Goal: Task Accomplishment & Management: Use online tool/utility

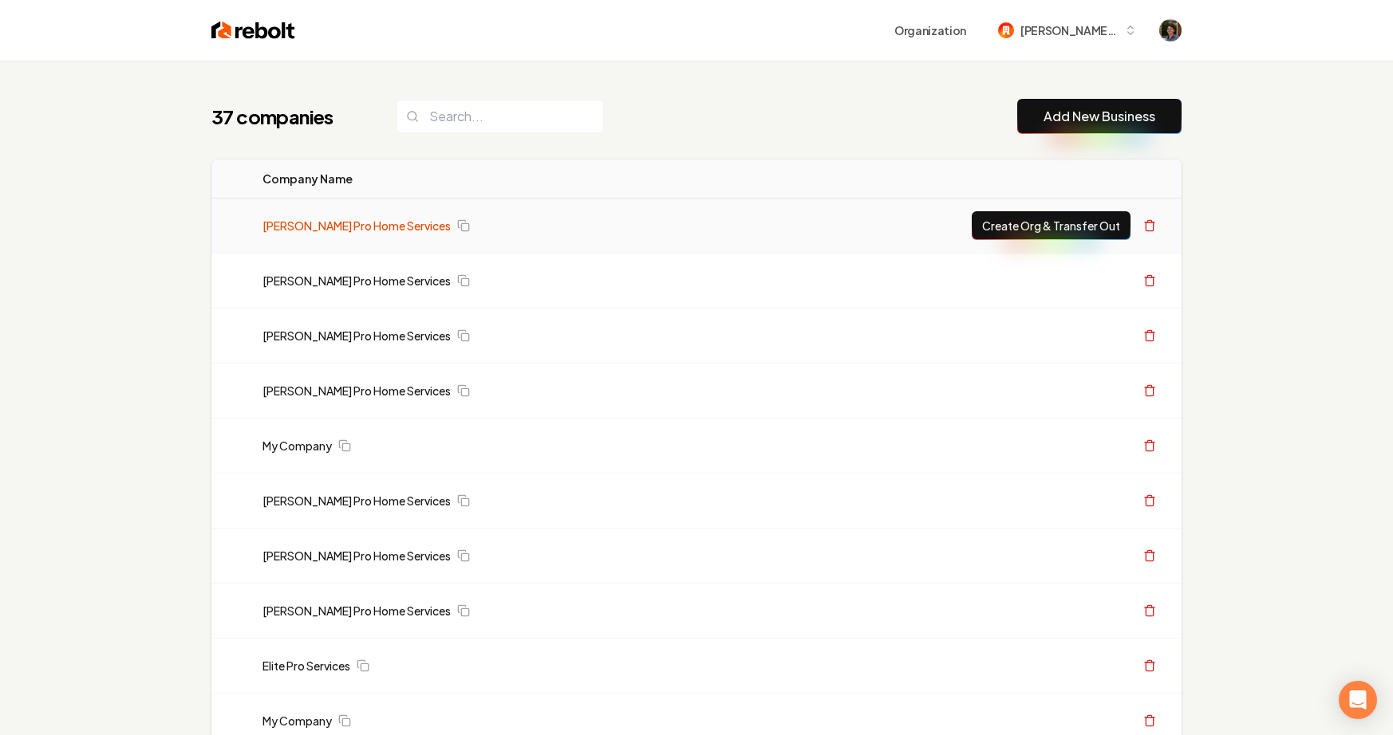
click at [374, 227] on link "[PERSON_NAME] Pro Home Services" at bounding box center [356, 226] width 188 height 16
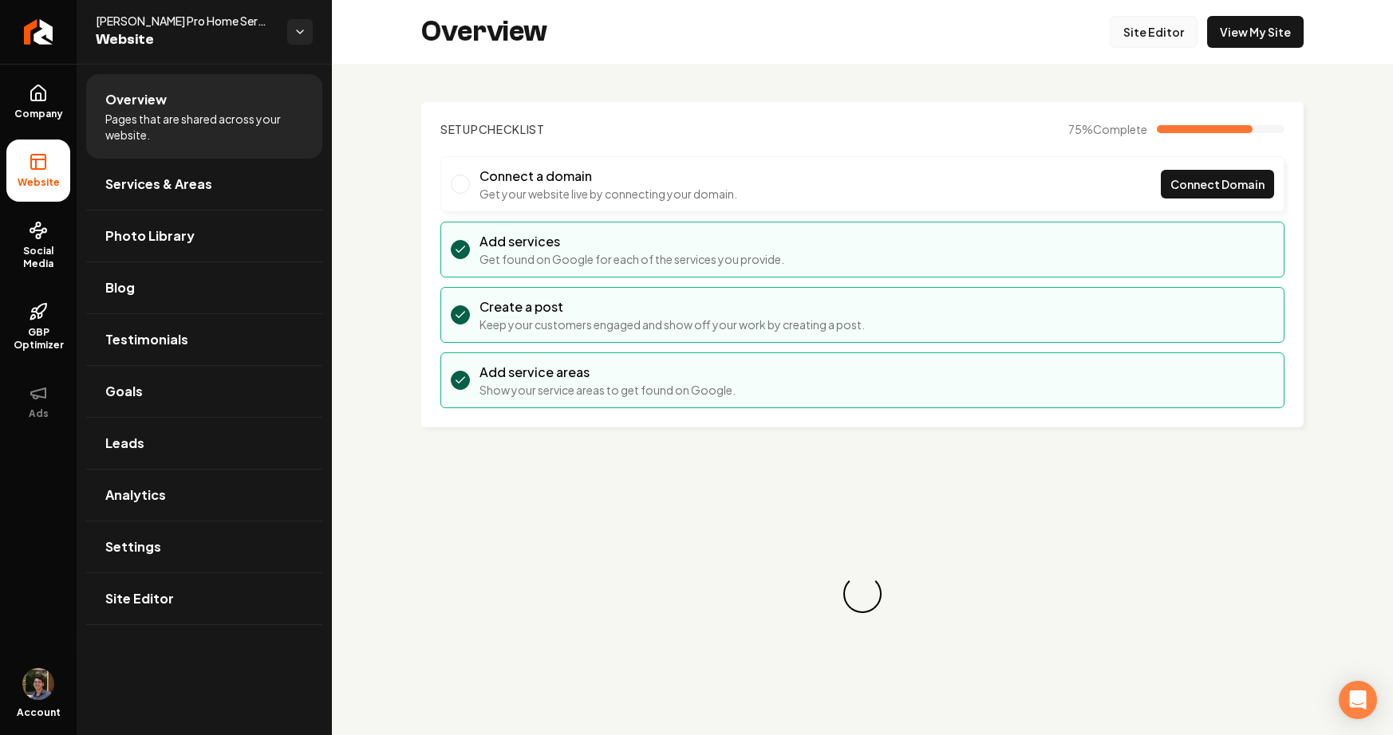
click at [1160, 30] on link "Site Editor" at bounding box center [1154, 32] width 88 height 32
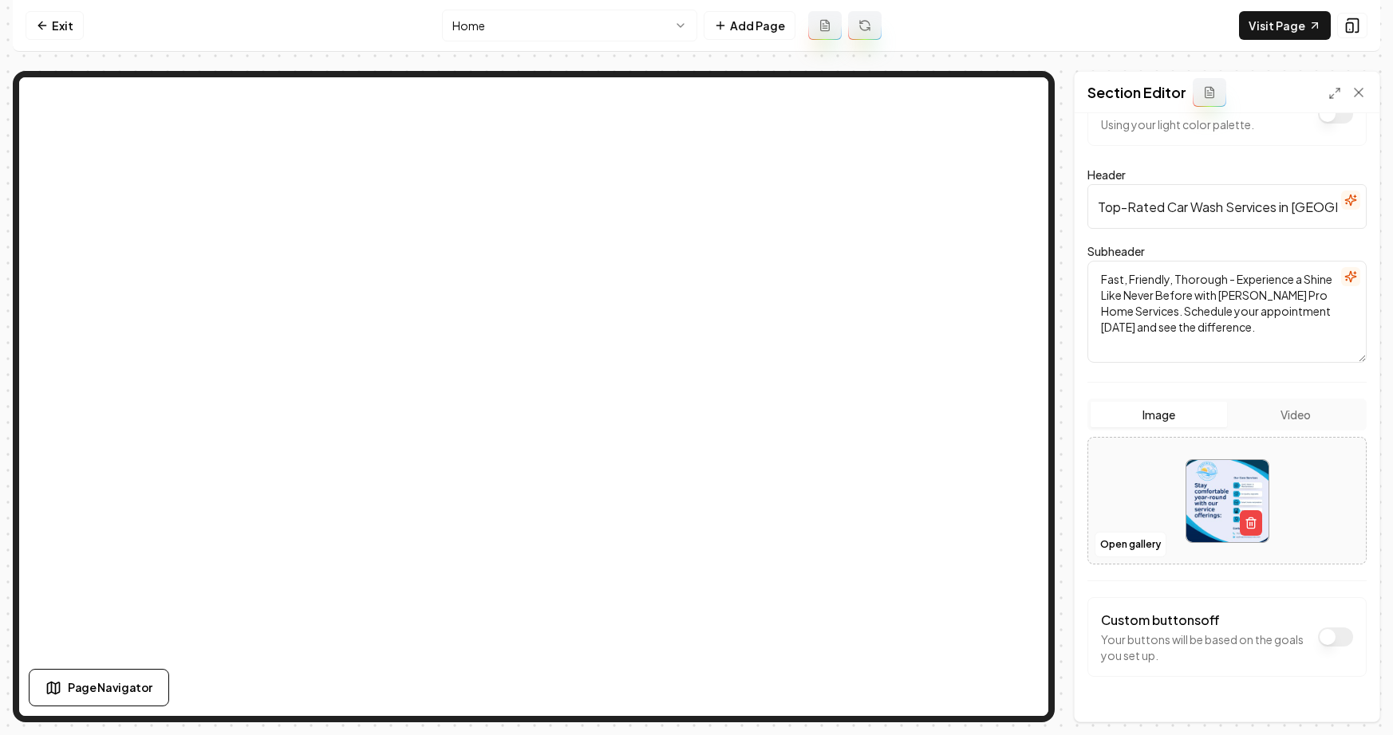
scroll to position [73, 0]
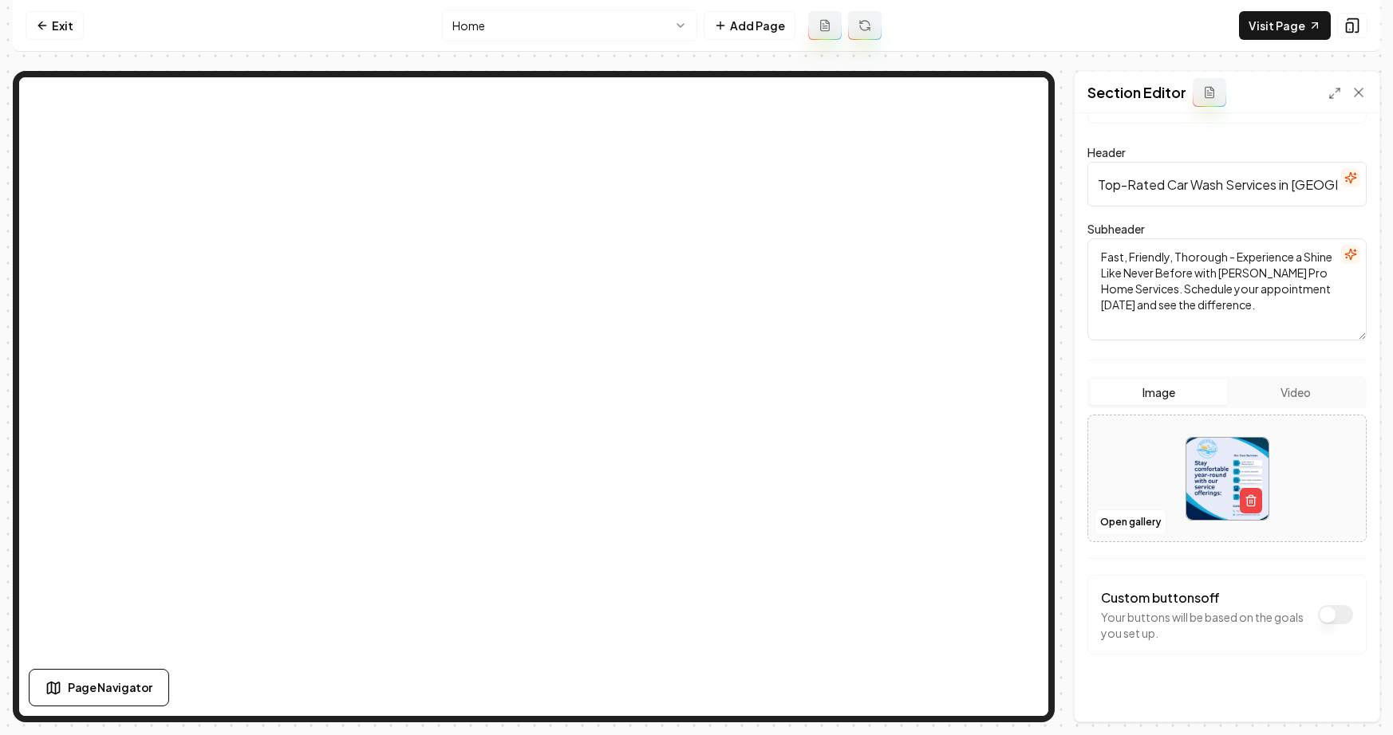
click at [1248, 394] on button "Video" at bounding box center [1295, 393] width 136 height 26
click at [1176, 399] on button "Image" at bounding box center [1158, 393] width 136 height 26
click at [1339, 695] on button "Save" at bounding box center [1342, 694] width 47 height 29
click at [1252, 504] on icon "button" at bounding box center [1250, 501] width 13 height 13
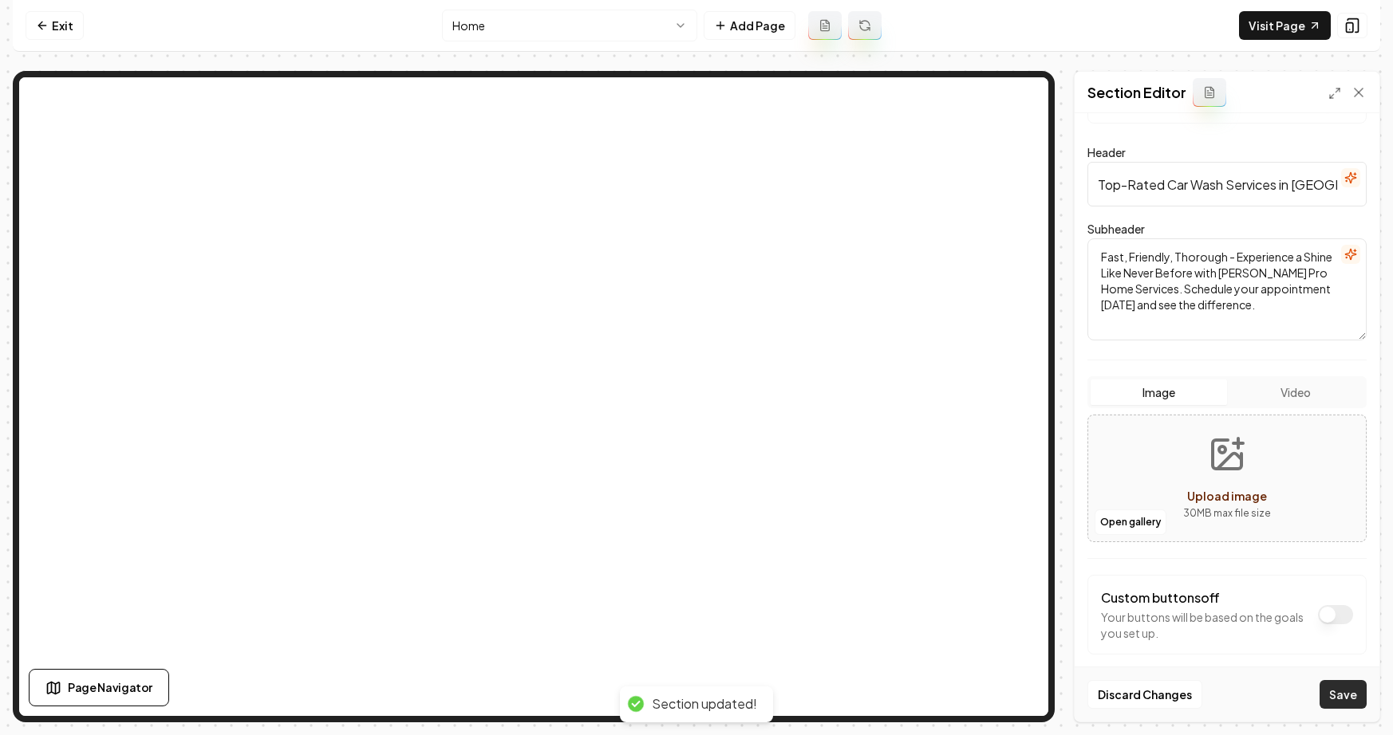
click at [1356, 692] on button "Save" at bounding box center [1342, 694] width 47 height 29
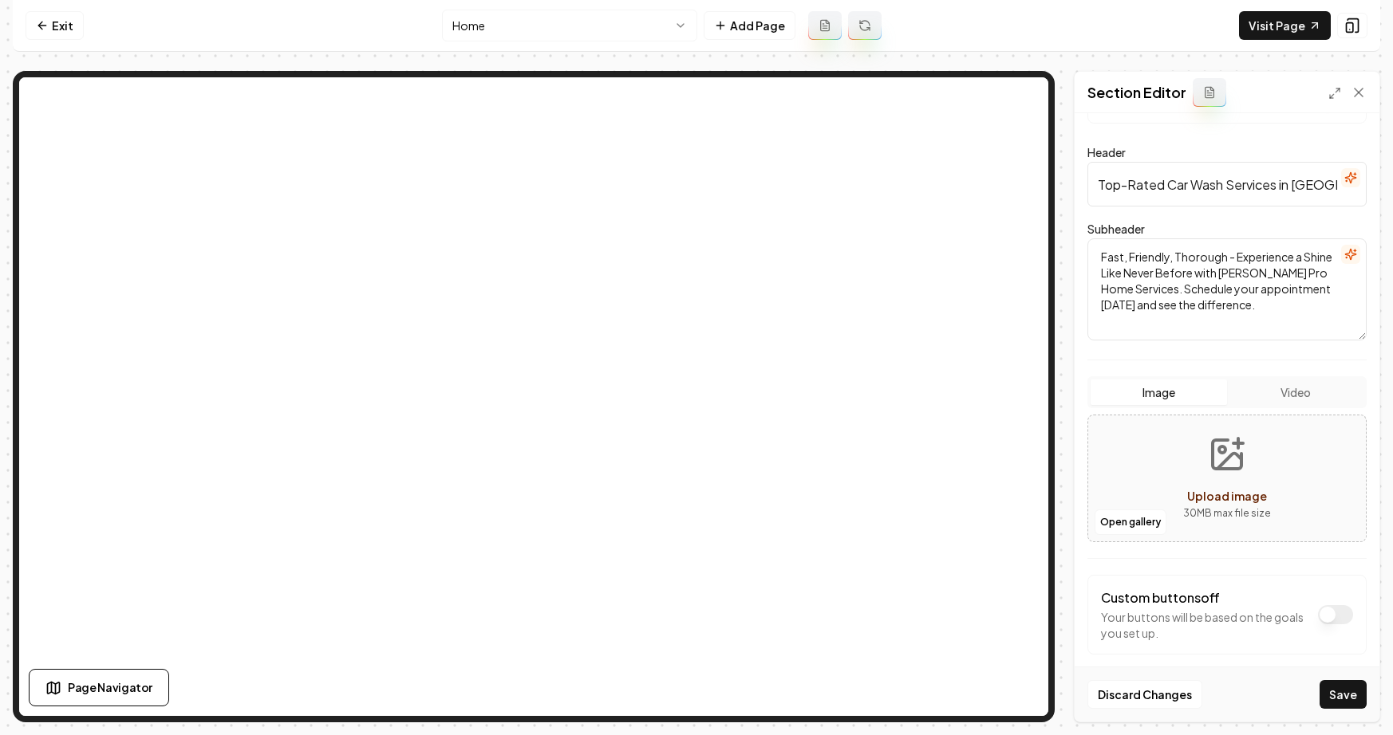
scroll to position [89, 0]
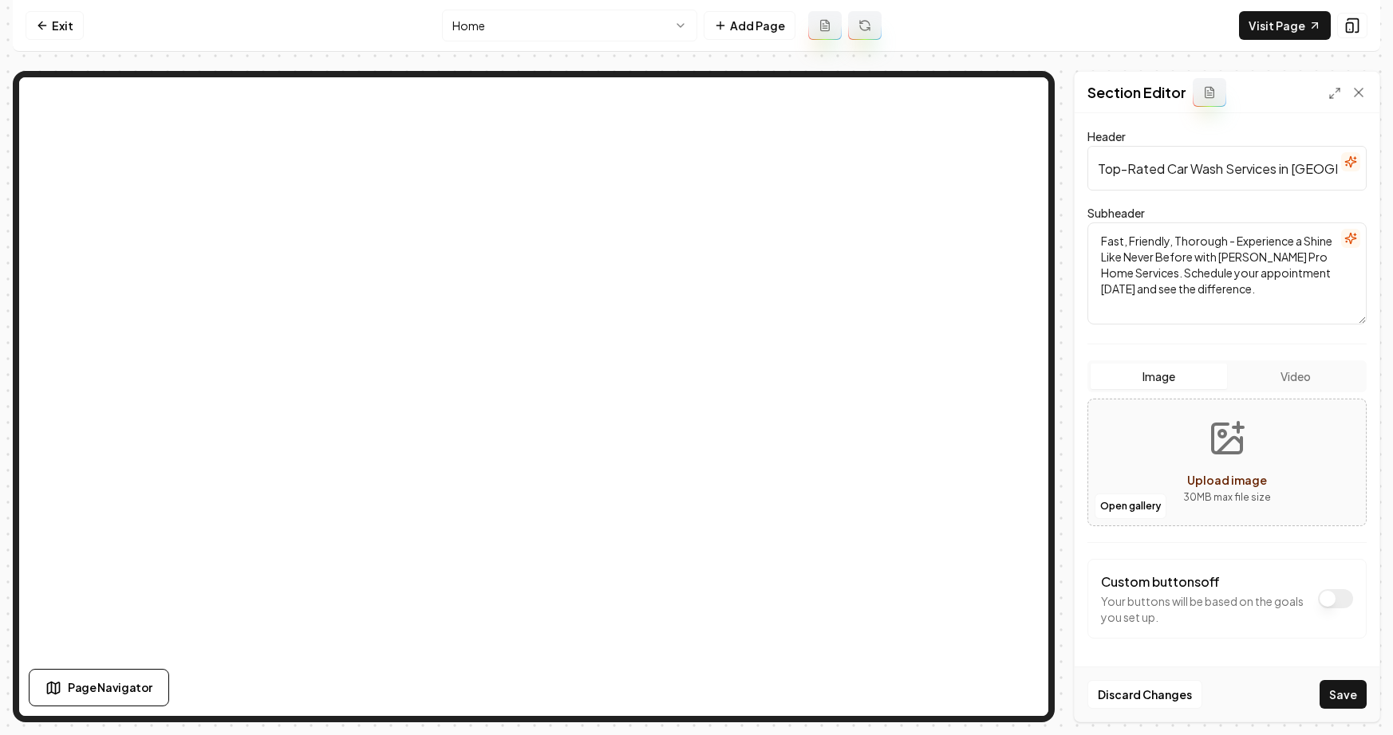
click at [1292, 384] on button "Video" at bounding box center [1295, 377] width 136 height 26
click at [1340, 690] on button "Save" at bounding box center [1342, 694] width 47 height 29
click at [1189, 389] on div "Image Video" at bounding box center [1226, 377] width 279 height 32
click at [1189, 376] on button "Image" at bounding box center [1158, 377] width 136 height 26
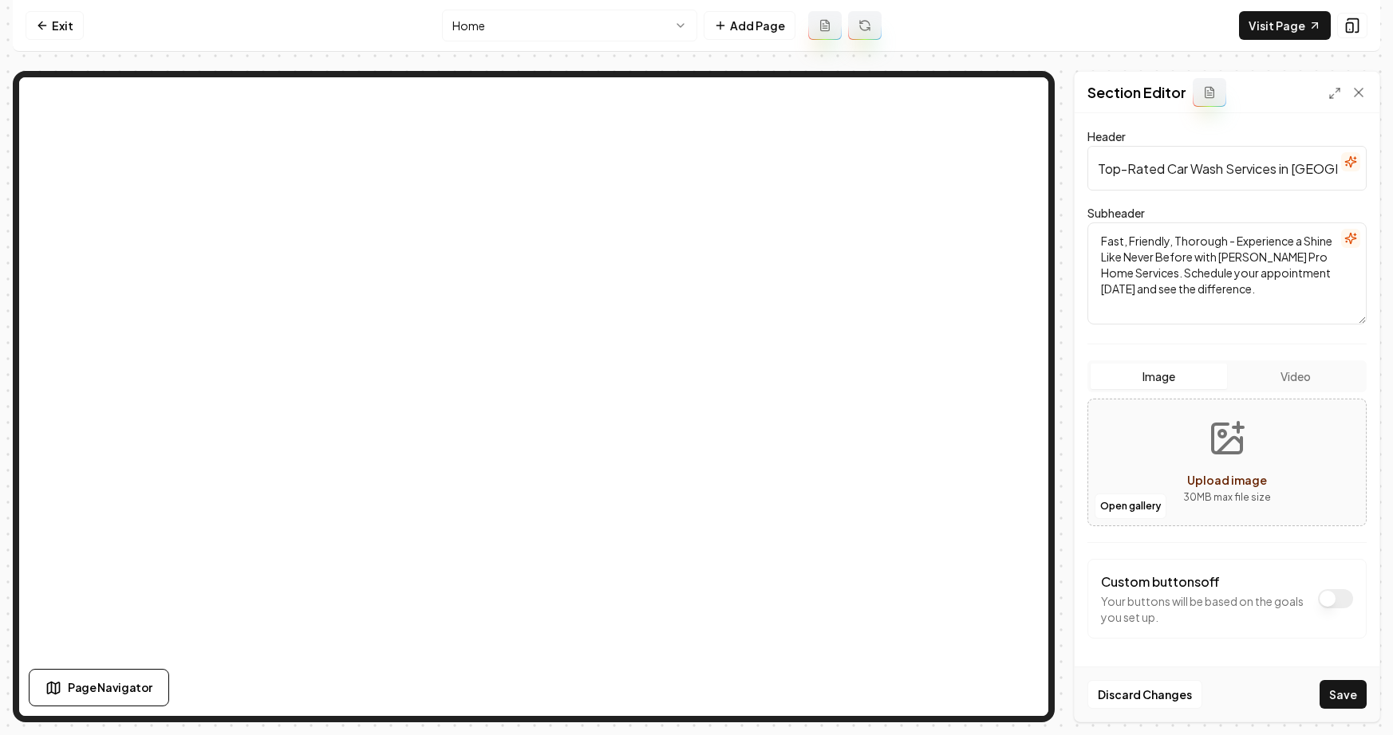
click at [1272, 376] on button "Video" at bounding box center [1295, 377] width 136 height 26
click at [1182, 382] on button "Image" at bounding box center [1158, 377] width 136 height 26
click at [1264, 382] on button "Video" at bounding box center [1295, 377] width 136 height 26
click at [1177, 386] on button "Image" at bounding box center [1158, 377] width 136 height 26
click at [1351, 692] on button "Save" at bounding box center [1342, 694] width 47 height 29
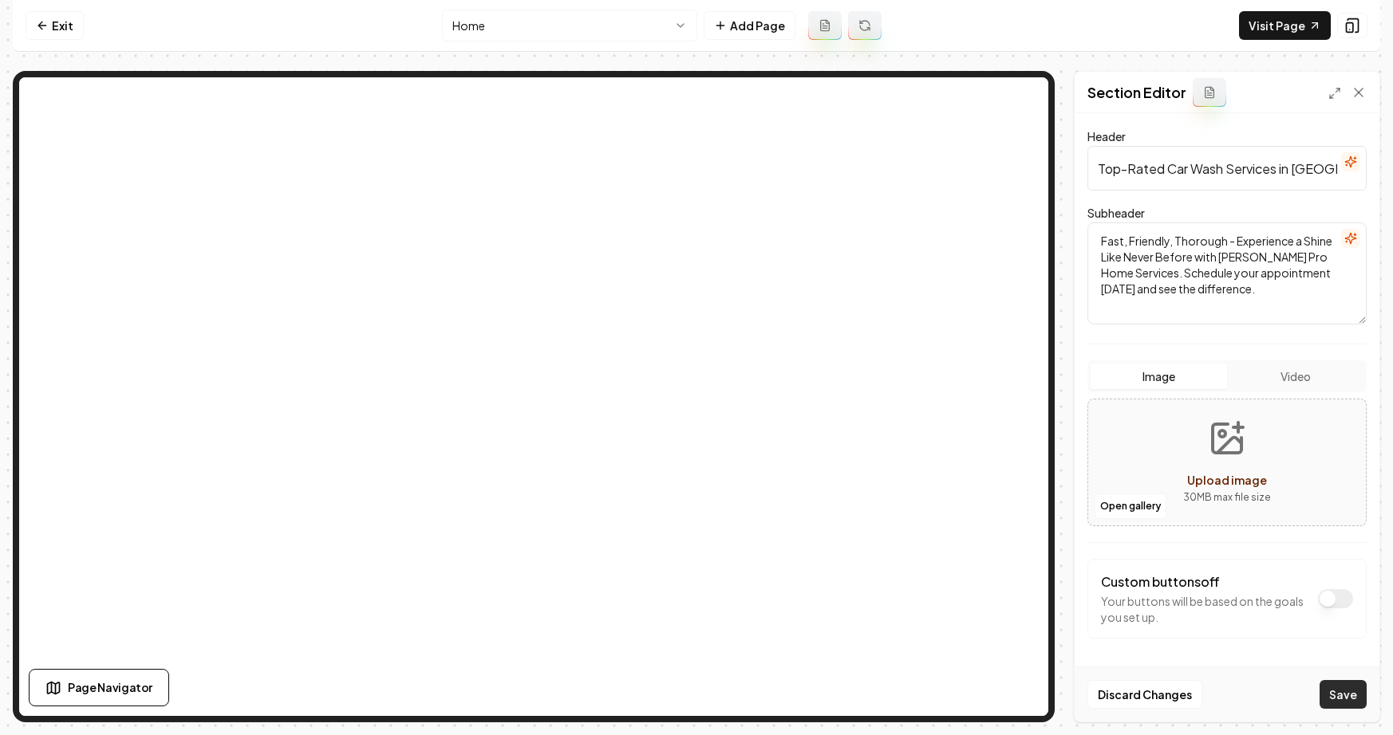
click at [1351, 692] on button "Save" at bounding box center [1342, 694] width 47 height 29
click at [1319, 381] on button "Video" at bounding box center [1295, 377] width 136 height 26
click at [1235, 448] on icon "Upload video" at bounding box center [1227, 439] width 38 height 38
type input "**********"
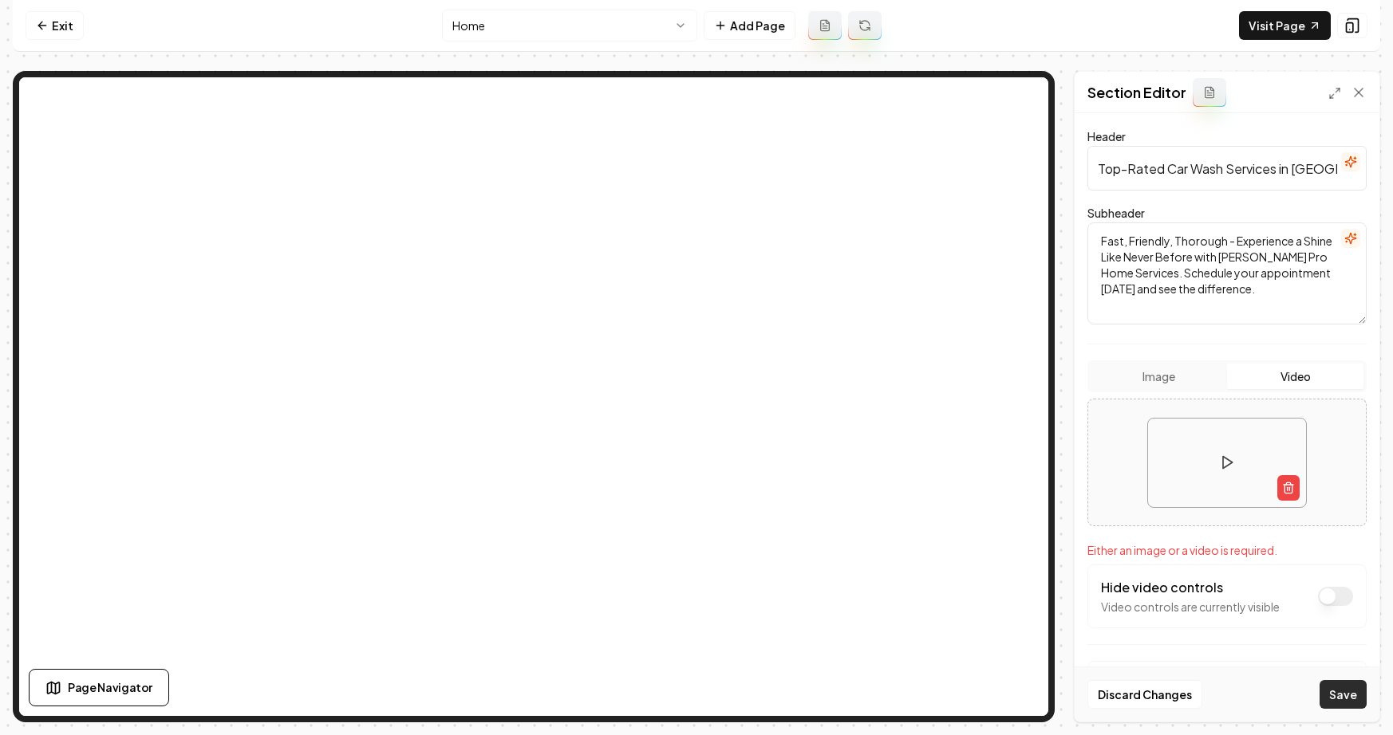
click at [1350, 698] on button "Save" at bounding box center [1342, 694] width 47 height 29
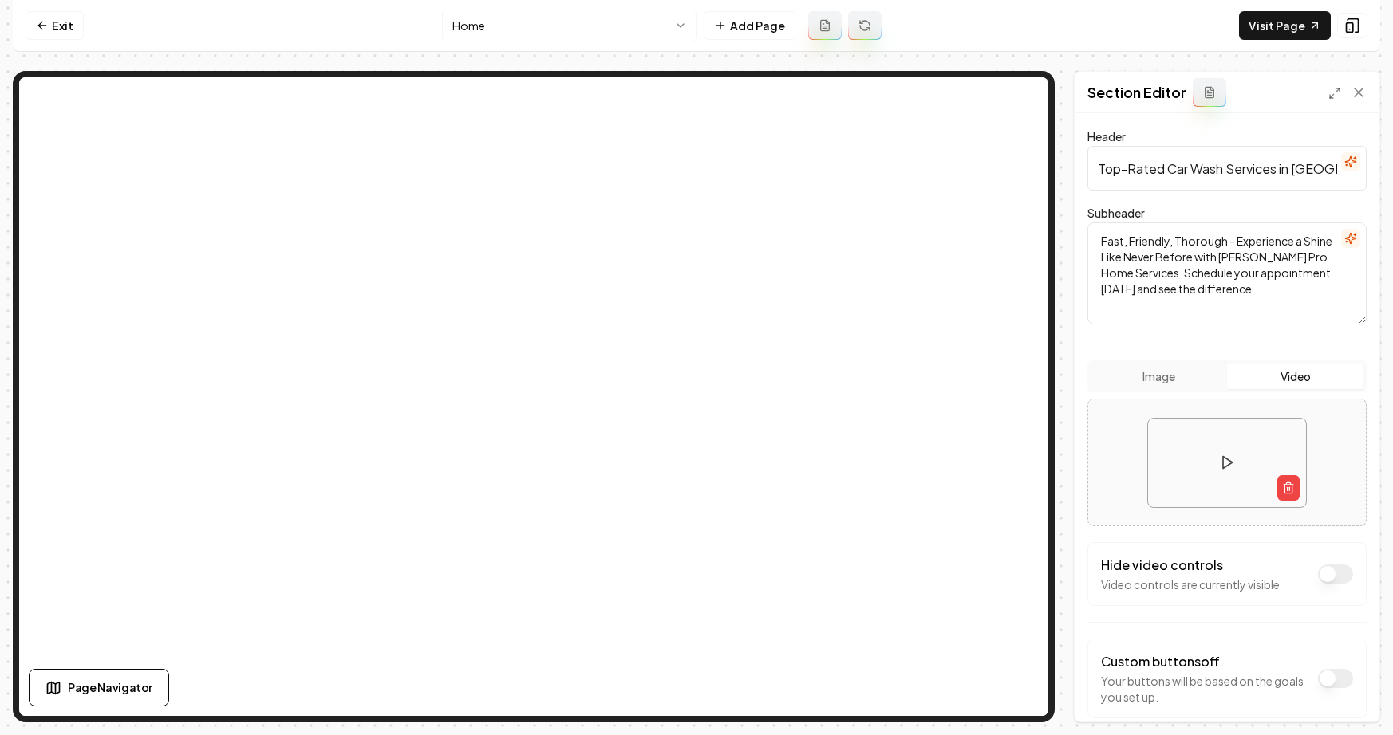
click at [1191, 385] on button "Image" at bounding box center [1158, 377] width 136 height 26
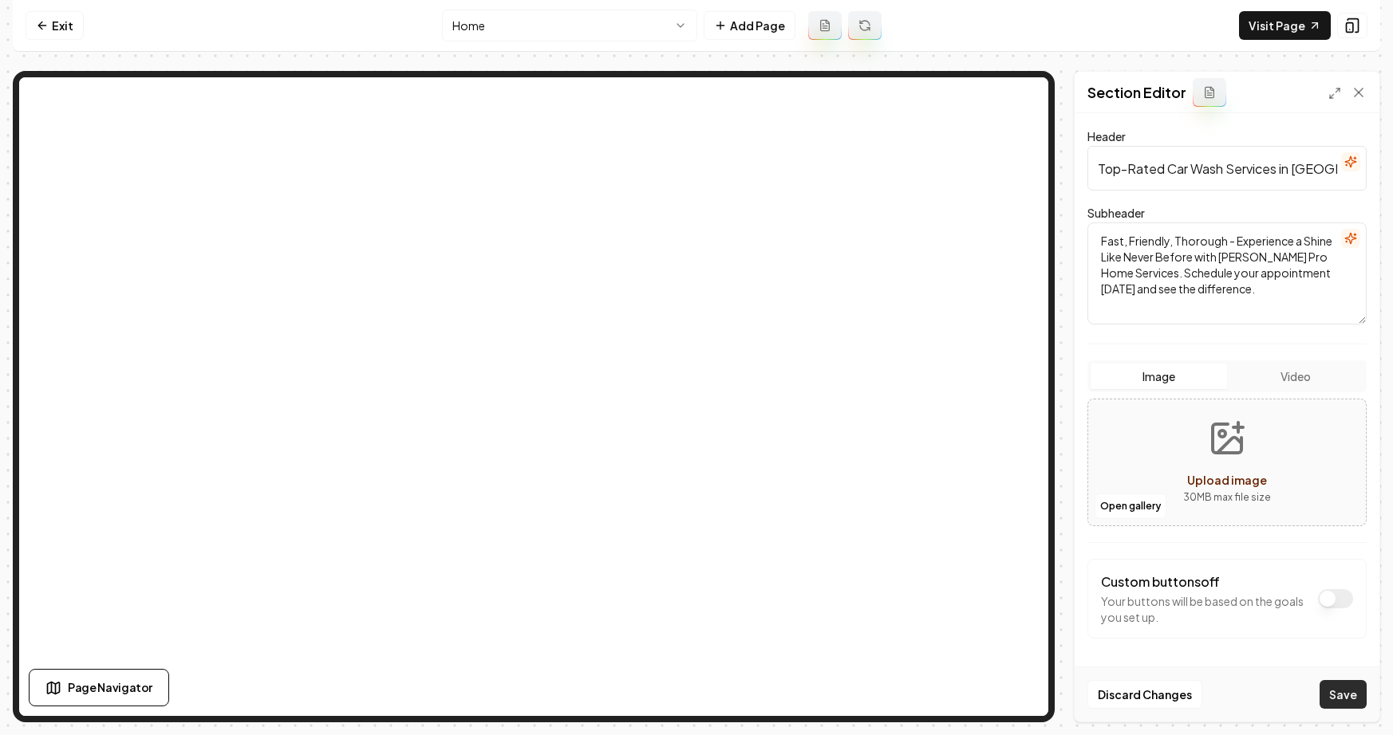
click at [1347, 696] on button "Save" at bounding box center [1342, 694] width 47 height 29
click at [1278, 371] on button "Video" at bounding box center [1295, 377] width 136 height 26
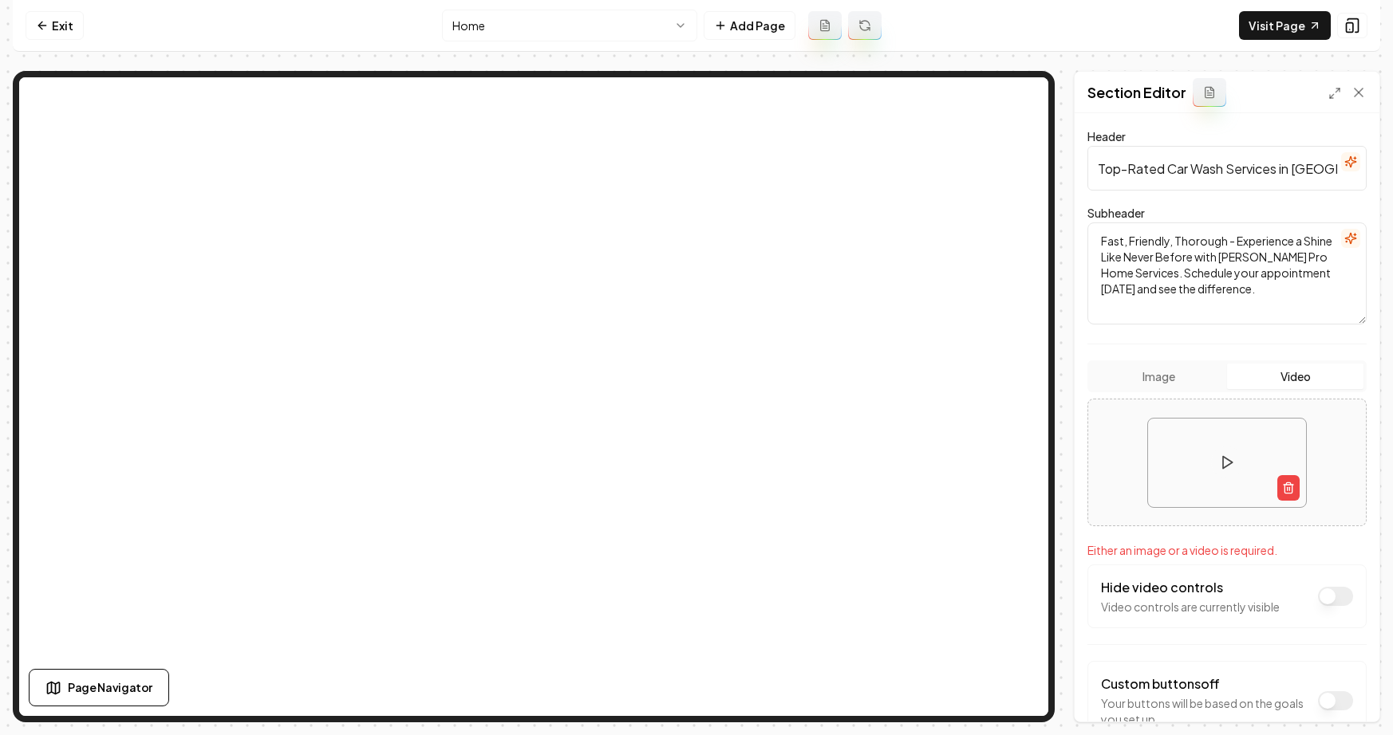
click at [1194, 380] on button "Image" at bounding box center [1158, 377] width 136 height 26
click at [1275, 368] on button "Video" at bounding box center [1295, 377] width 136 height 26
click at [1228, 464] on polygon at bounding box center [1228, 463] width 10 height 12
click at [1228, 459] on video at bounding box center [1227, 463] width 158 height 89
click at [1194, 384] on button "Image" at bounding box center [1158, 377] width 136 height 26
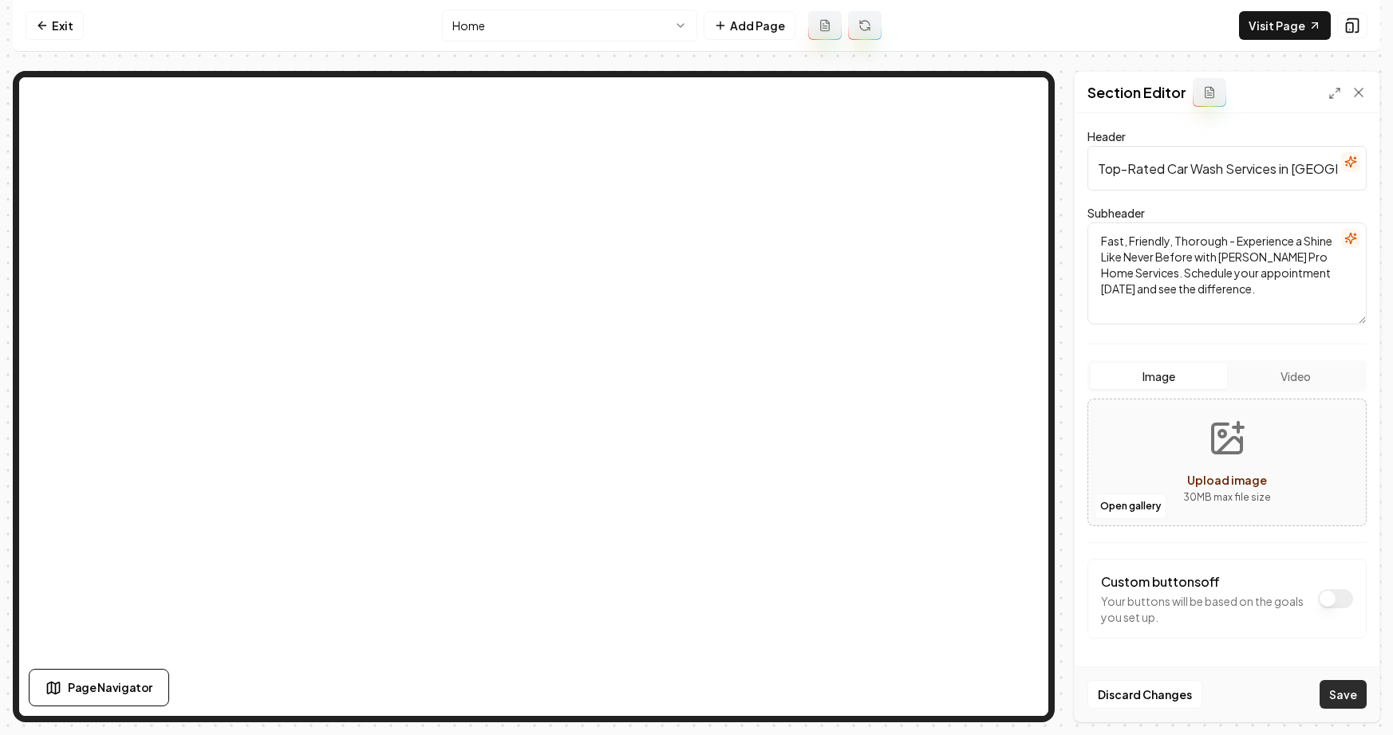
click at [1350, 696] on button "Save" at bounding box center [1342, 694] width 47 height 29
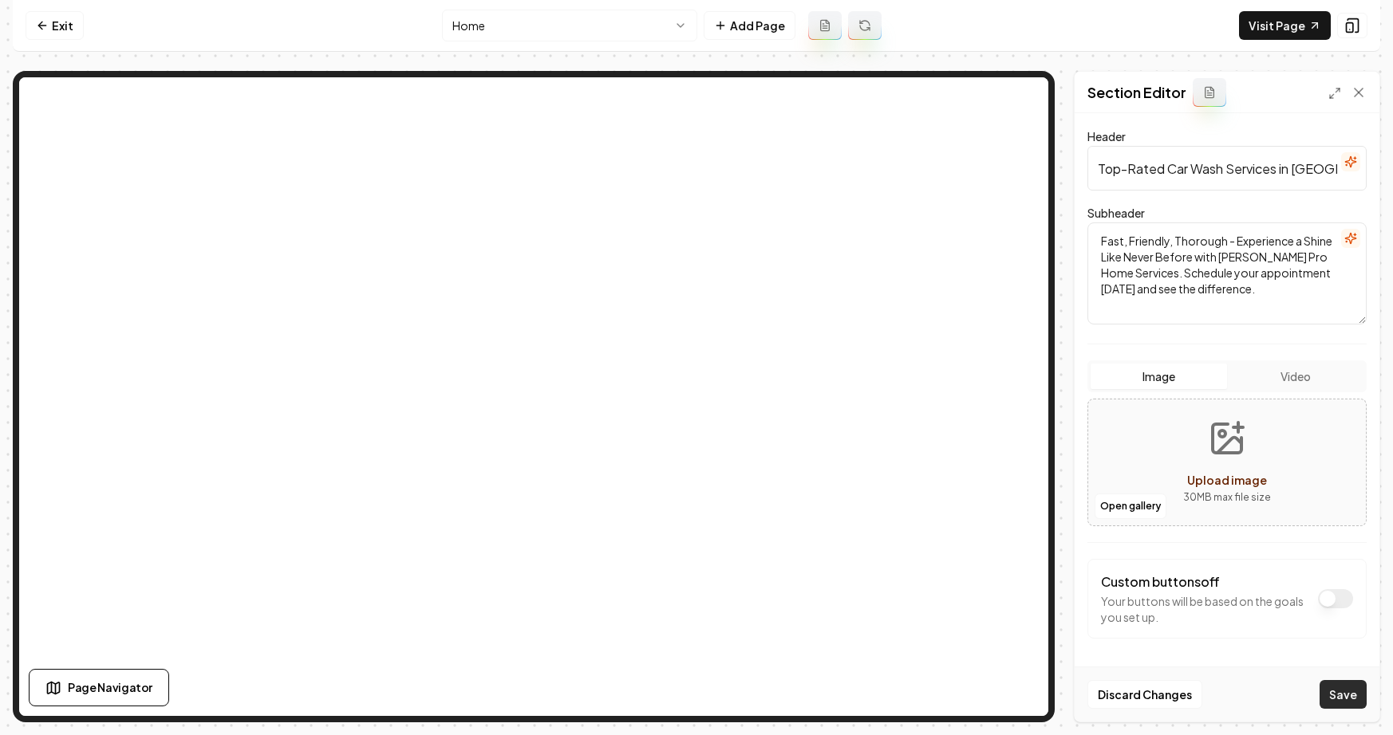
click at [1350, 696] on button "Save" at bounding box center [1342, 694] width 47 height 29
click at [1279, 378] on button "Video" at bounding box center [1295, 377] width 136 height 26
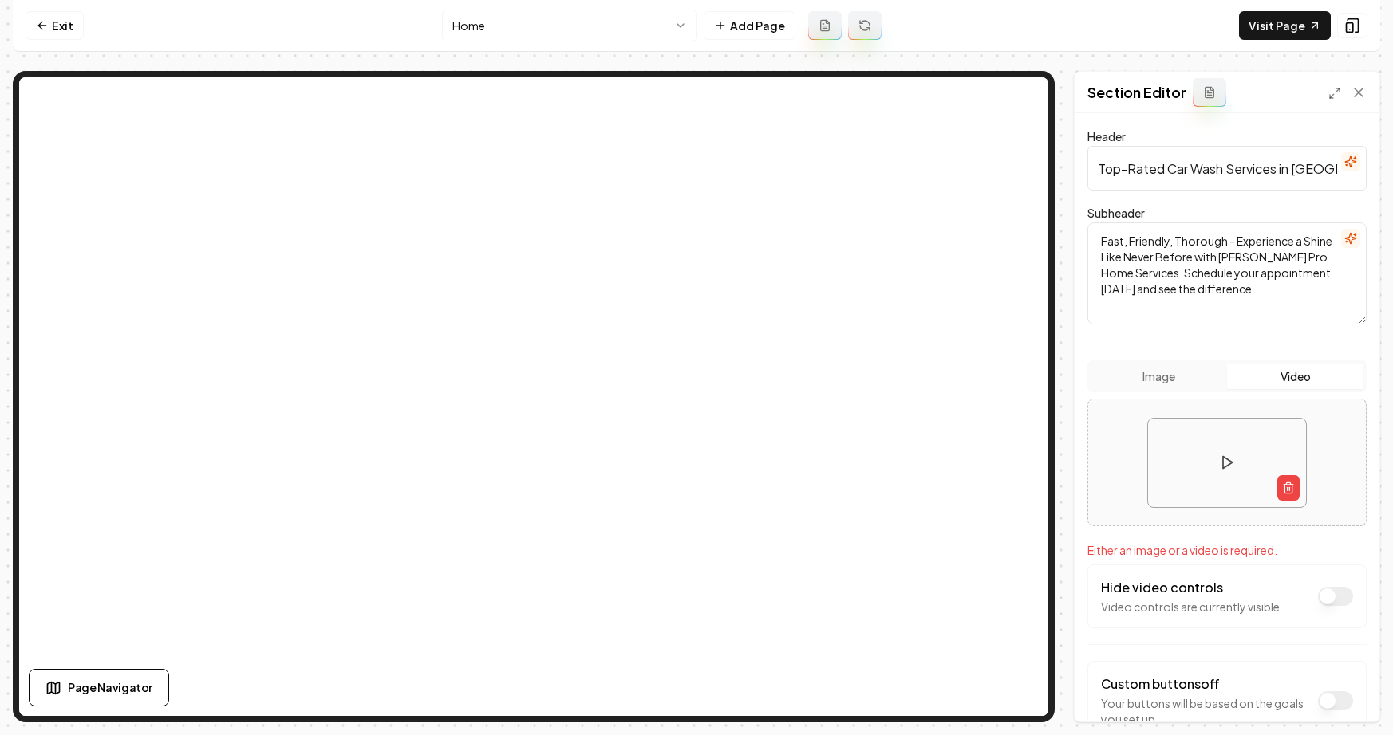
click at [1235, 265] on textarea "Fast, Friendly, Thorough - Experience a Shine Like Never Before with [PERSON_NA…" at bounding box center [1226, 274] width 279 height 102
click at [1344, 693] on button "Save" at bounding box center [1342, 694] width 47 height 29
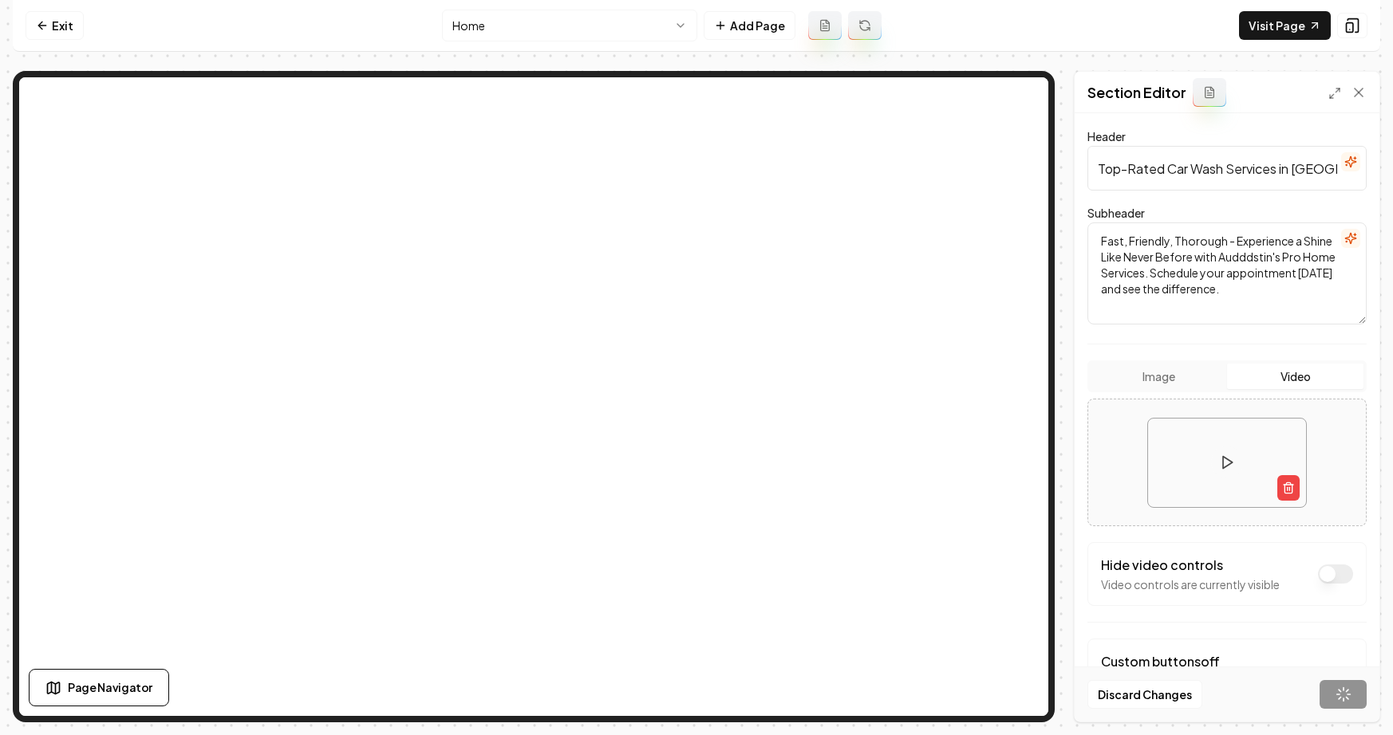
click at [1344, 693] on div "Discard Changes Save" at bounding box center [1226, 694] width 305 height 55
click at [1164, 376] on button "Image" at bounding box center [1158, 377] width 136 height 26
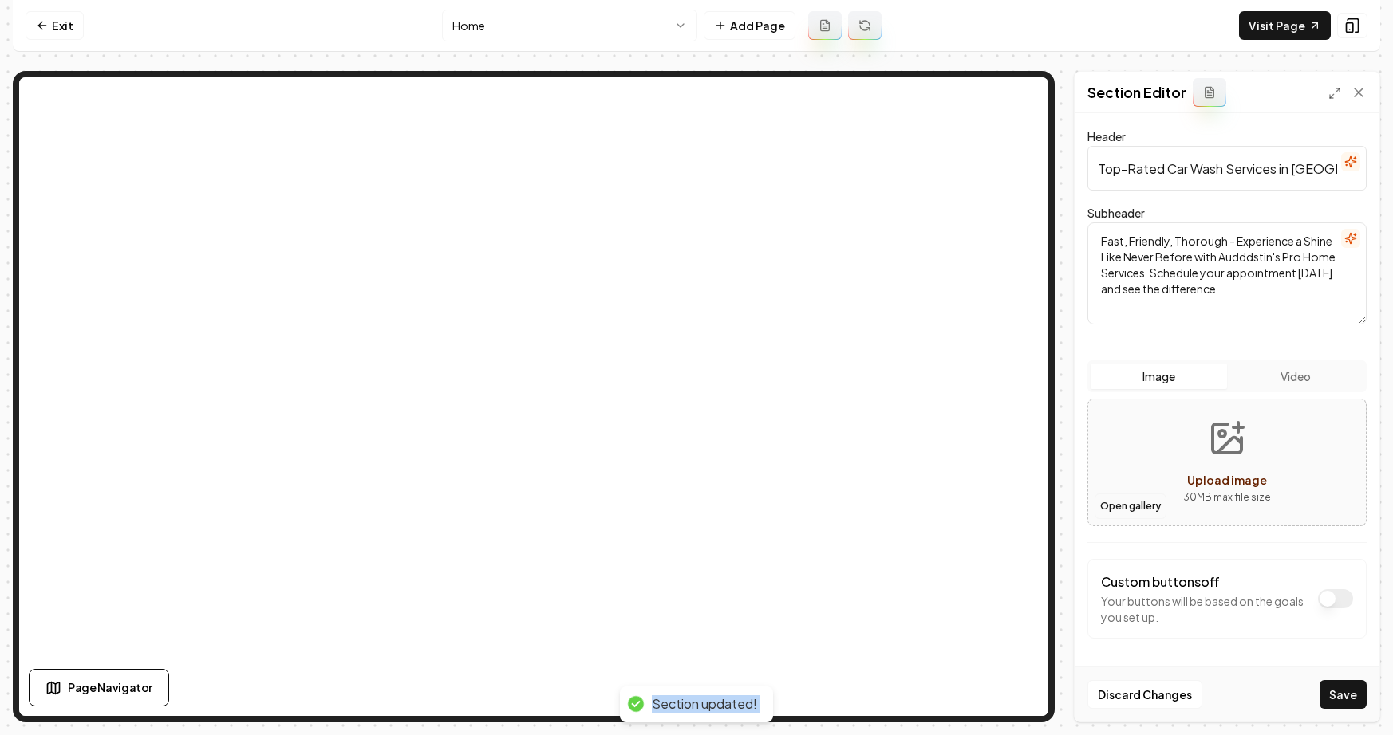
click at [1131, 505] on button "Open gallery" at bounding box center [1130, 507] width 72 height 26
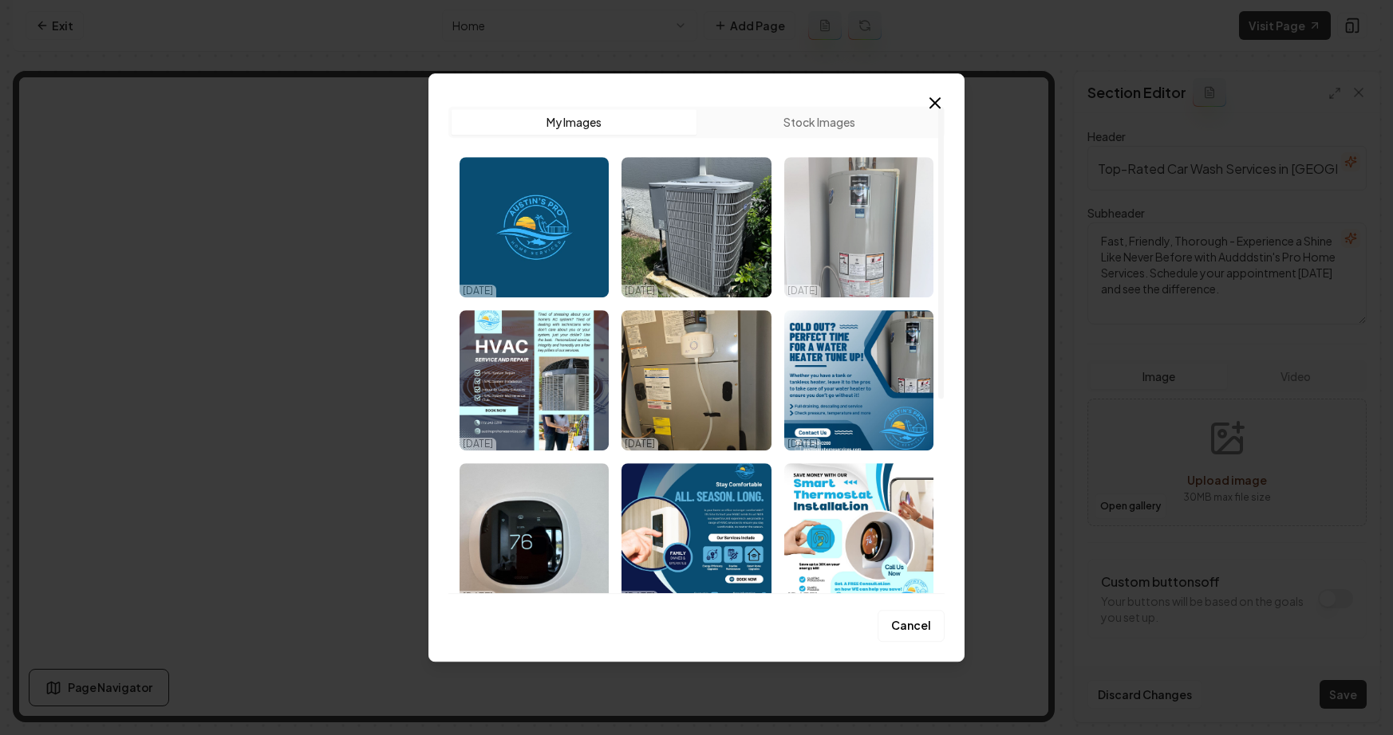
click at [861, 215] on img "Select image image_68bf4e095c7cd75eb8556e42.jpeg" at bounding box center [858, 227] width 149 height 140
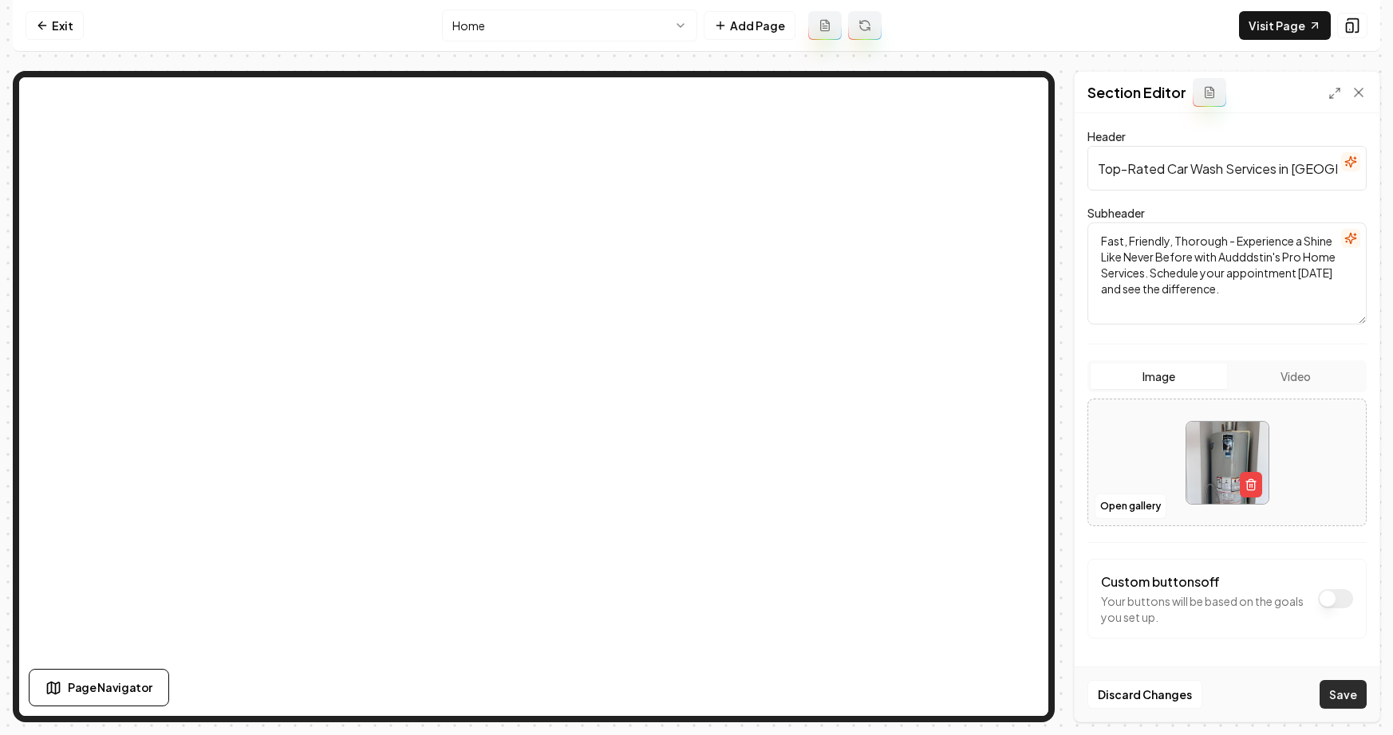
click at [1357, 697] on button "Save" at bounding box center [1342, 694] width 47 height 29
click at [1265, 377] on button "Video" at bounding box center [1295, 377] width 136 height 26
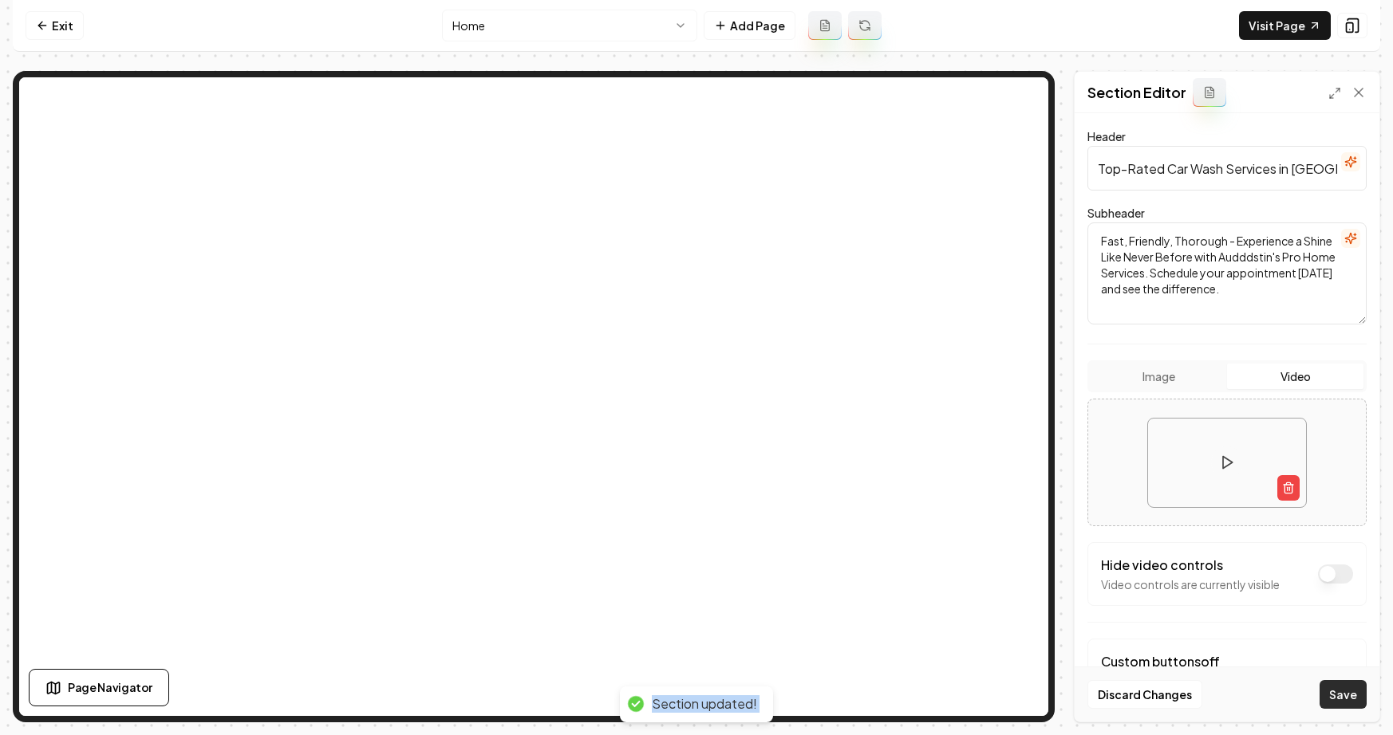
click at [1344, 688] on button "Save" at bounding box center [1342, 694] width 47 height 29
click at [1236, 275] on textarea "Fast, Friendly, Thorough - Experience a Shine Like Never Before with Audddstin'…" at bounding box center [1226, 274] width 279 height 102
type textarea "Fast, Friendly, Thorough - Experience a Shine Like Never Before with Audddstin'…"
click at [1355, 699] on button "Save" at bounding box center [1342, 694] width 47 height 29
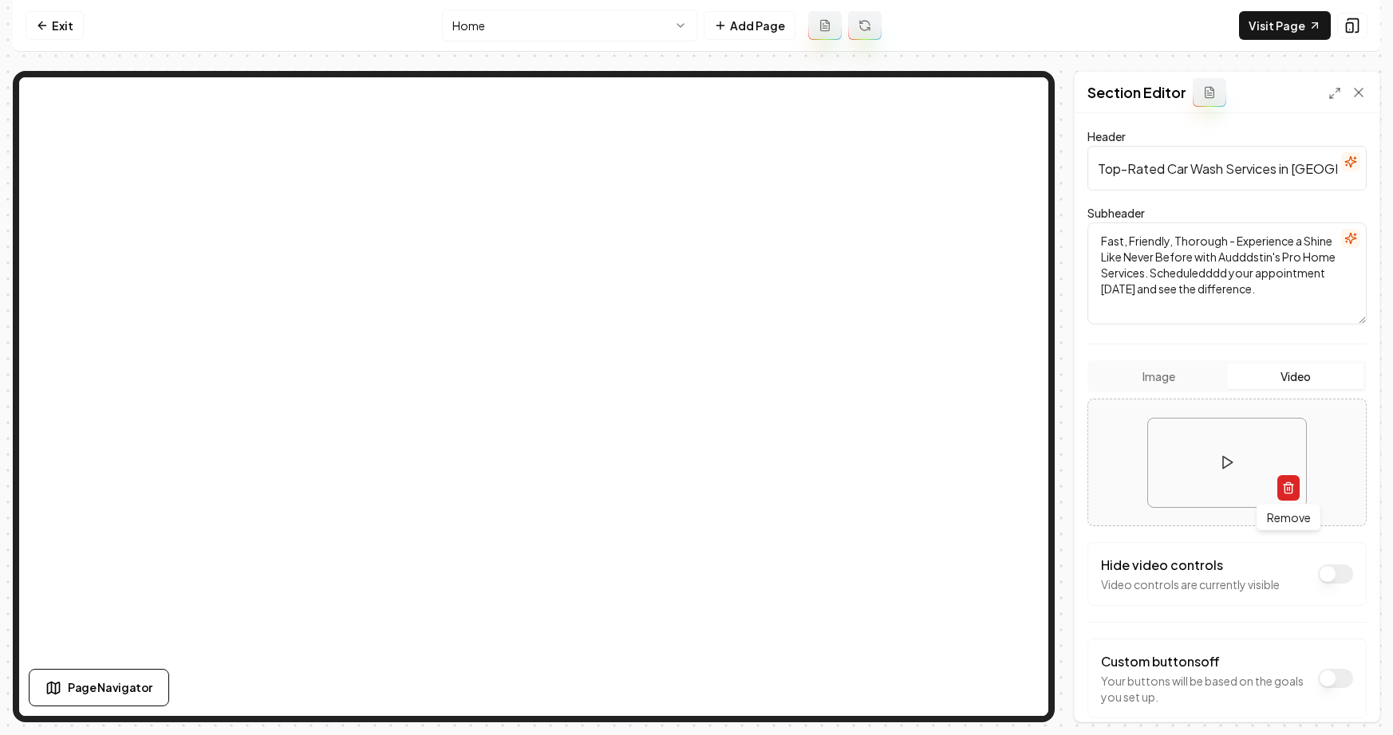
click at [1286, 486] on icon "button" at bounding box center [1288, 488] width 13 height 13
click at [1353, 696] on button "Save" at bounding box center [1342, 694] width 47 height 29
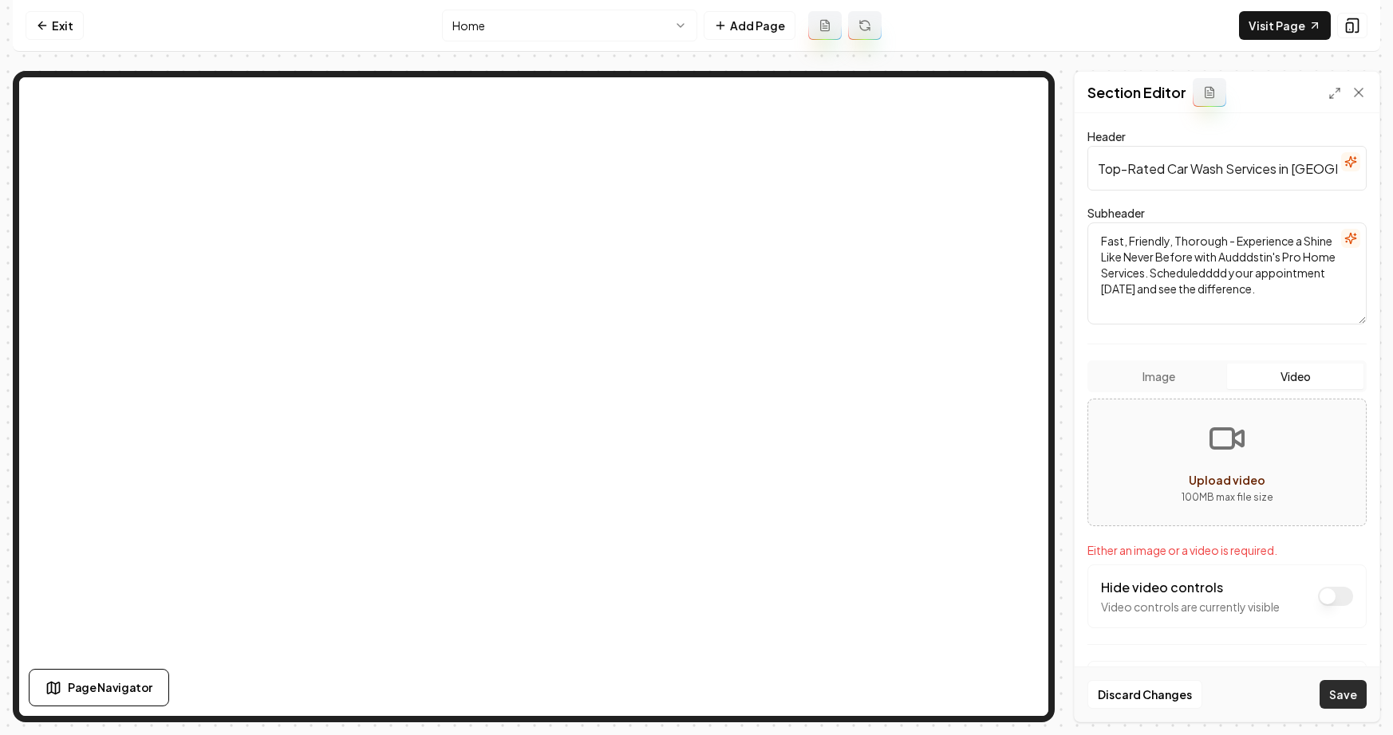
click at [1353, 696] on button "Save" at bounding box center [1342, 694] width 47 height 29
click at [1193, 377] on button "Image" at bounding box center [1158, 377] width 136 height 26
click at [1264, 377] on button "Video" at bounding box center [1295, 377] width 136 height 26
click at [1185, 376] on button "Image" at bounding box center [1158, 377] width 136 height 26
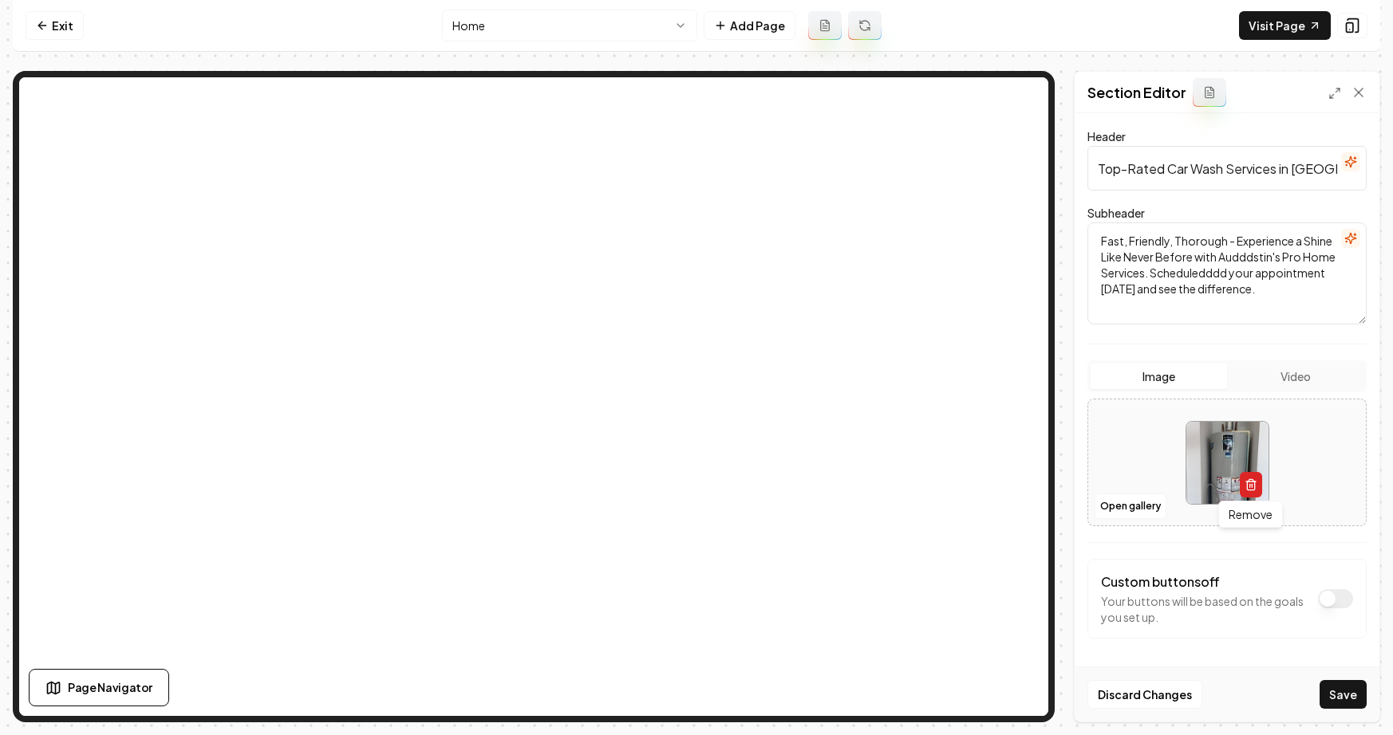
click at [1259, 495] on button "button" at bounding box center [1251, 485] width 22 height 26
click at [1357, 704] on button "Save" at bounding box center [1342, 694] width 47 height 29
click at [1291, 384] on button "Video" at bounding box center [1295, 377] width 136 height 26
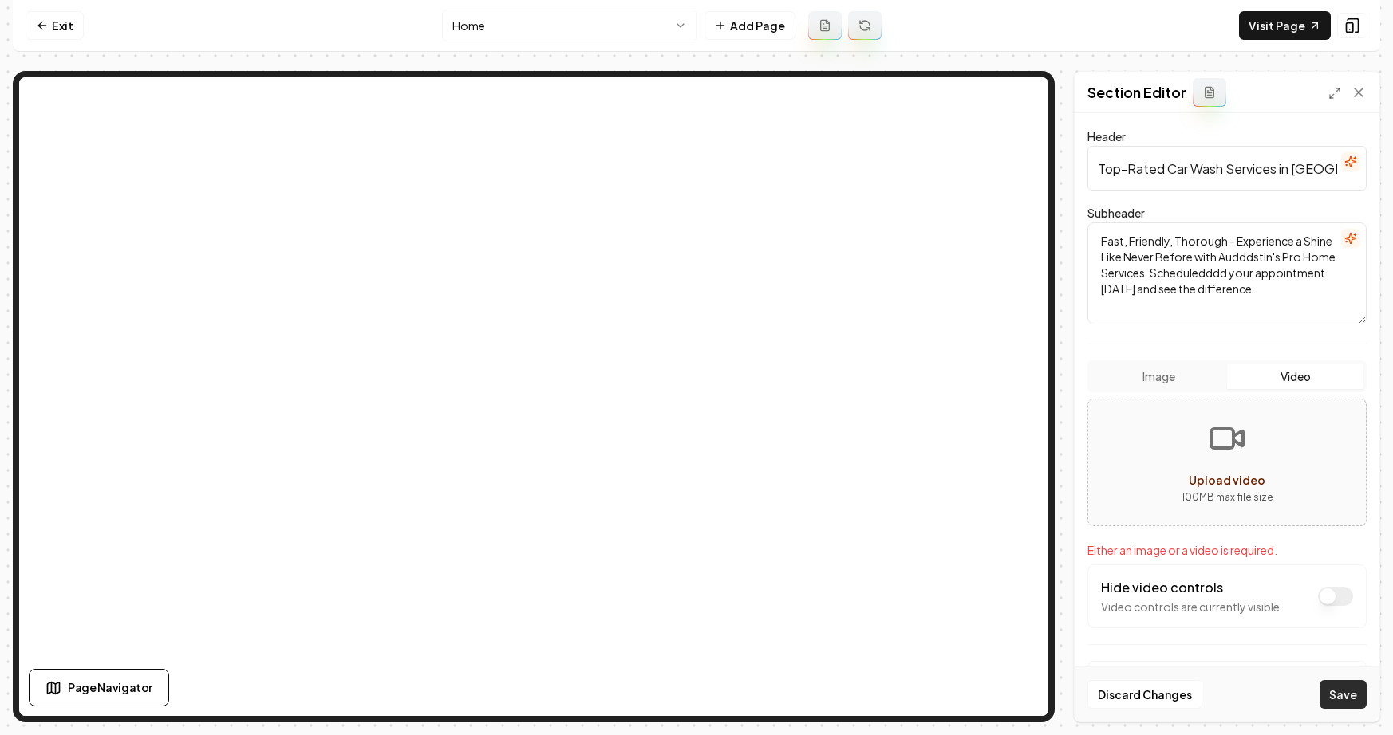
click at [1329, 701] on button "Save" at bounding box center [1342, 694] width 47 height 29
click at [1301, 459] on button "Upload video 100 MB max file size" at bounding box center [1227, 463] width 278 height 112
type input "**********"
click at [1355, 697] on button "Save" at bounding box center [1342, 694] width 47 height 29
